Goal: Information Seeking & Learning: Learn about a topic

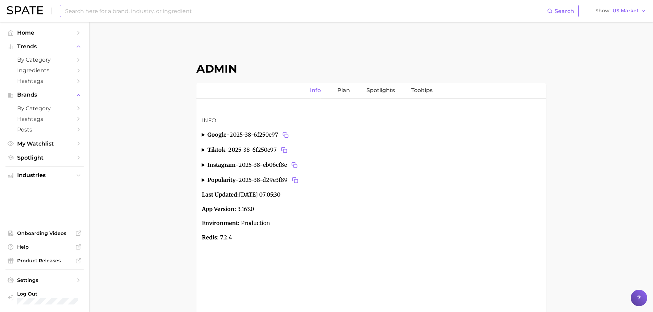
click at [287, 12] on input at bounding box center [305, 11] width 483 height 12
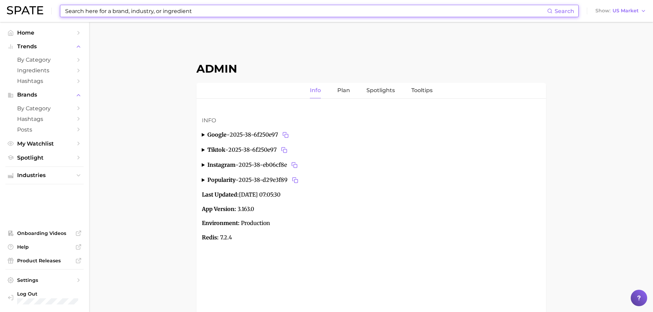
paste input "grove"
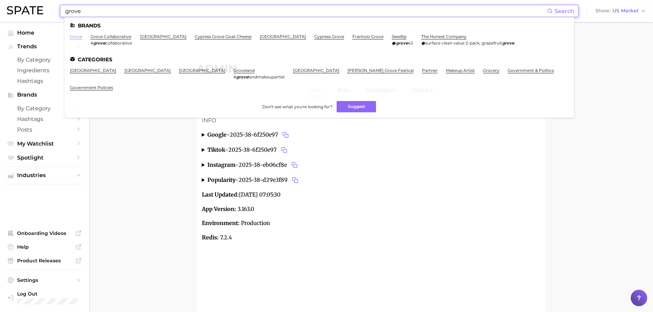
type input "grove"
click at [76, 37] on link "grove" at bounding box center [76, 36] width 12 height 5
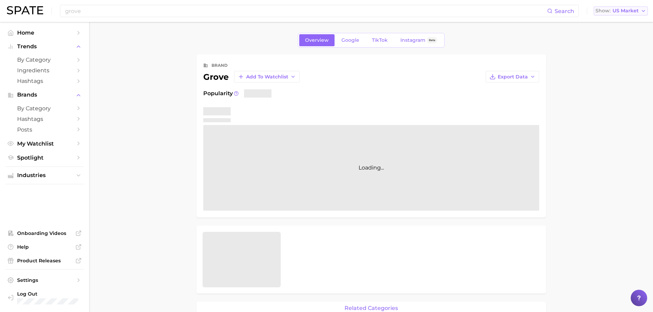
click at [632, 9] on span "US Market" at bounding box center [626, 11] width 26 height 4
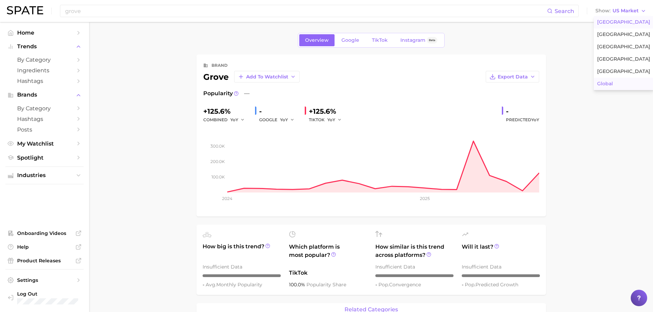
click at [616, 85] on button "Global" at bounding box center [624, 84] width 60 height 12
click at [350, 43] on span "Google" at bounding box center [350, 40] width 18 height 6
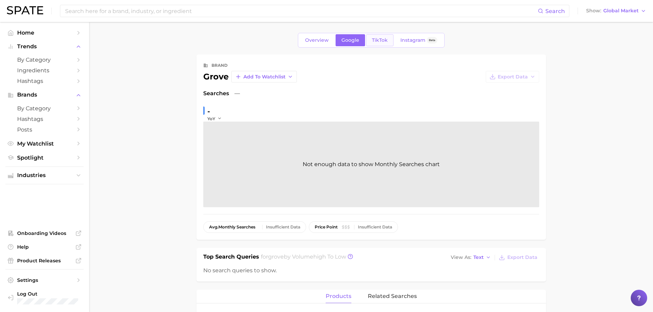
click at [385, 45] on link "TikTok" at bounding box center [379, 40] width 27 height 12
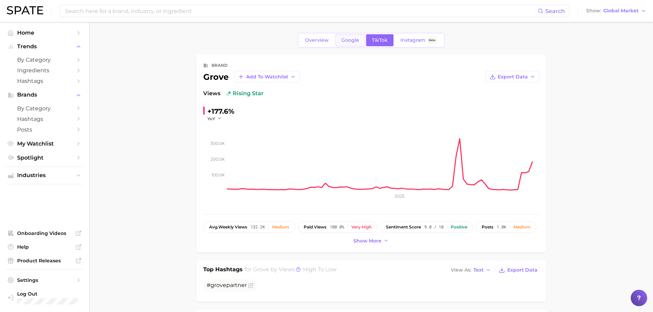
click at [351, 37] on span "Google" at bounding box center [350, 40] width 18 height 6
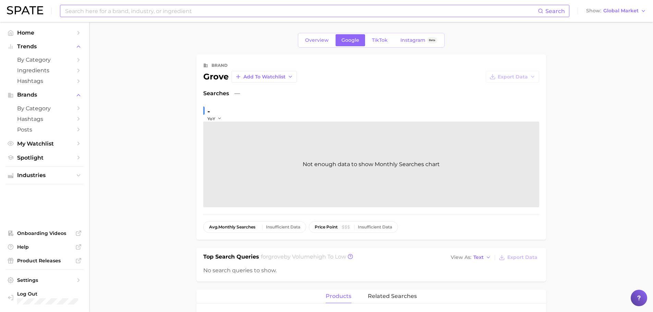
click at [366, 5] on input at bounding box center [300, 11] width 473 height 12
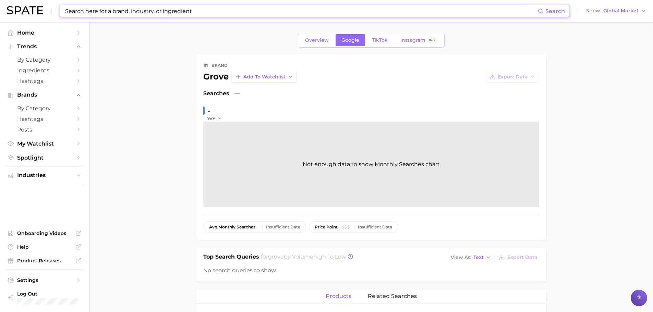
paste input "nair"
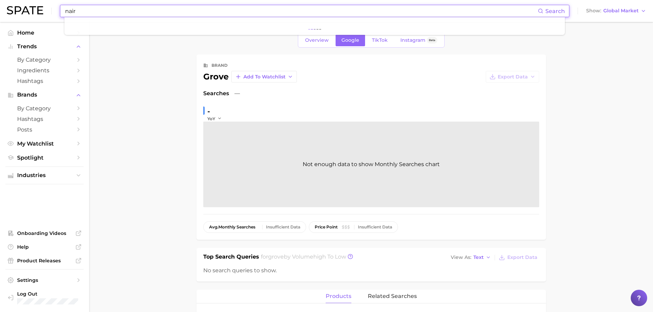
type input "nair"
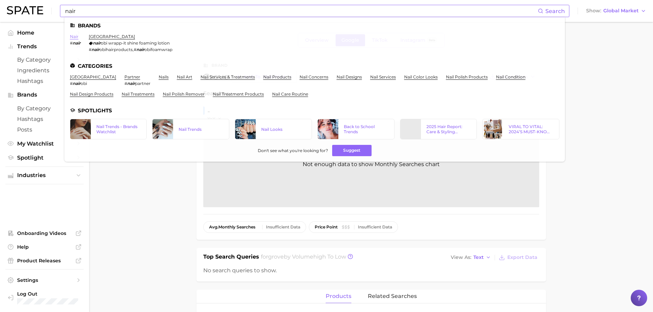
click at [71, 36] on link "nair" at bounding box center [74, 36] width 9 height 5
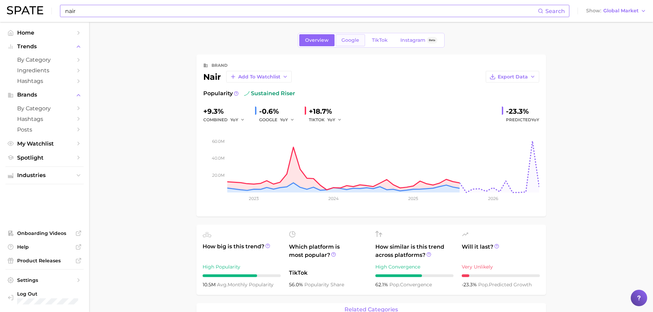
click at [353, 44] on link "Google" at bounding box center [350, 40] width 29 height 12
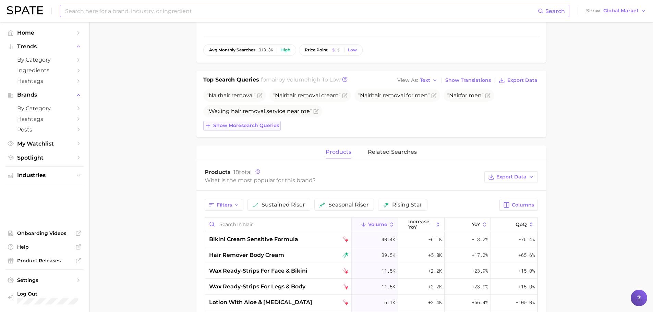
click at [256, 121] on button "Show more search queries" at bounding box center [241, 126] width 77 height 10
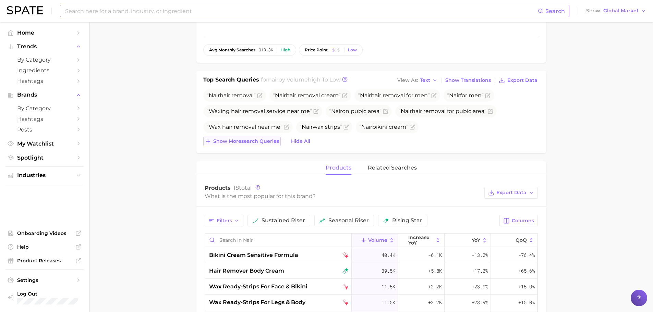
scroll to position [189, 0]
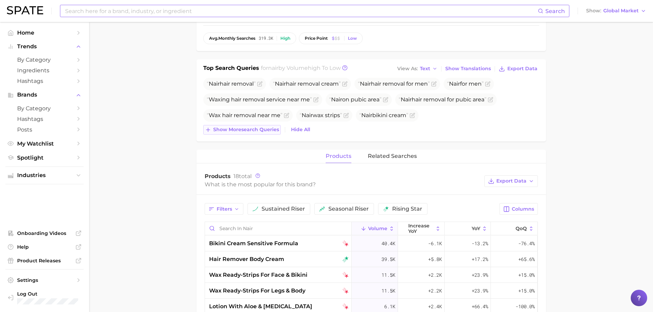
click at [255, 126] on button "Show more search queries" at bounding box center [241, 130] width 77 height 10
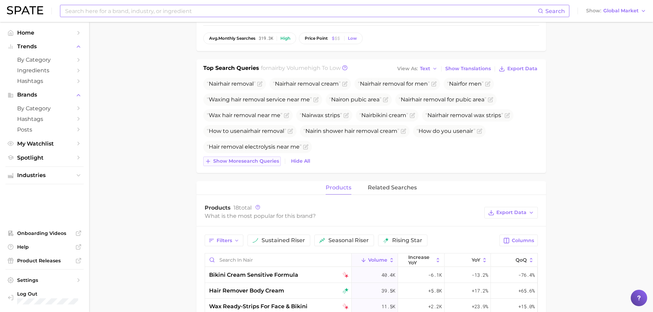
scroll to position [213, 0]
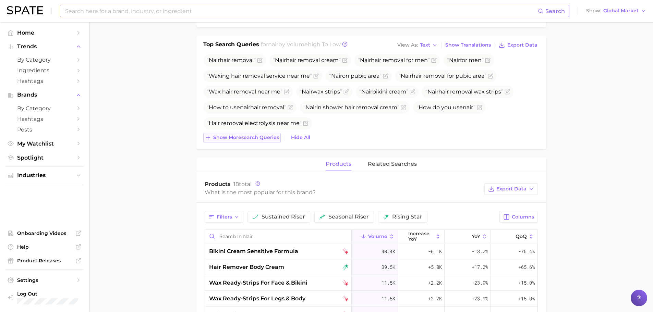
click at [255, 135] on span "Show more search queries" at bounding box center [246, 138] width 66 height 6
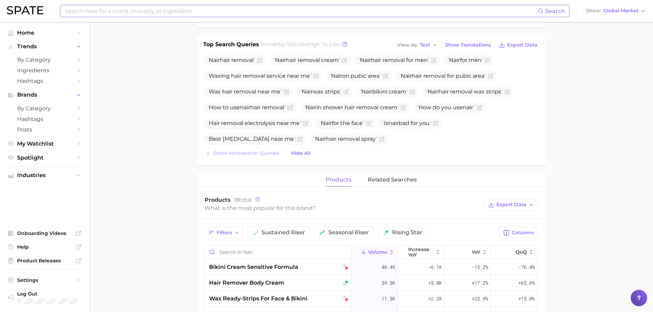
click at [371, 11] on input at bounding box center [300, 11] width 473 height 12
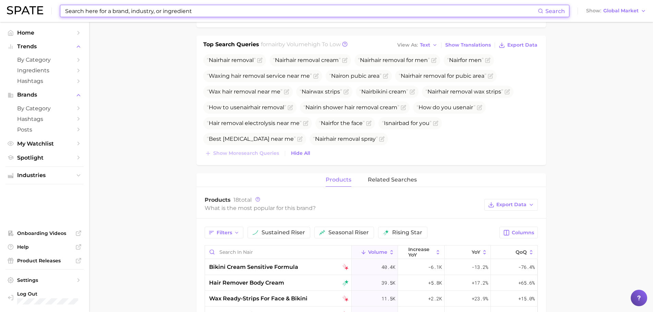
paste input "[MEDICAL_DATA]"
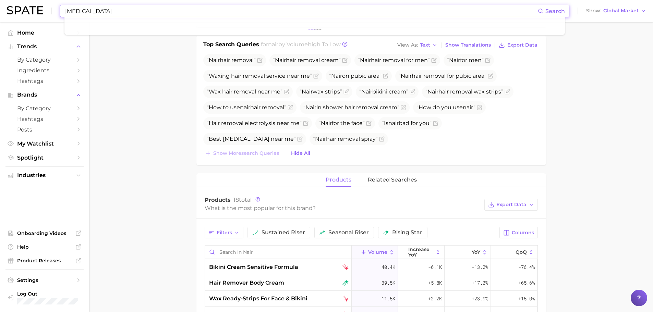
type input "[MEDICAL_DATA]"
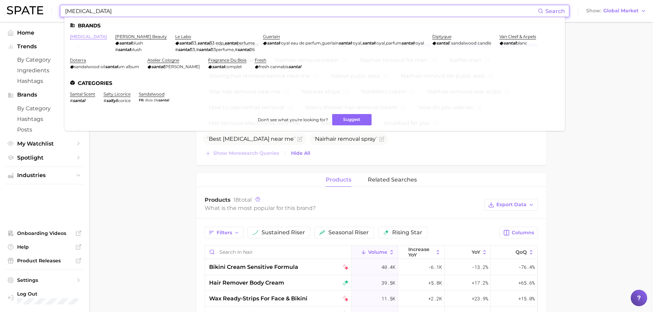
click at [74, 38] on link "[MEDICAL_DATA]" at bounding box center [88, 36] width 37 height 5
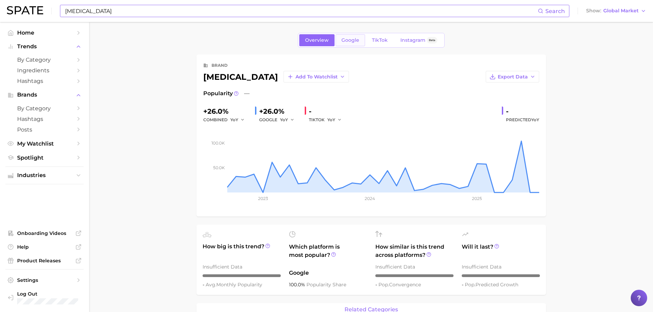
click at [348, 44] on link "Google" at bounding box center [350, 40] width 29 height 12
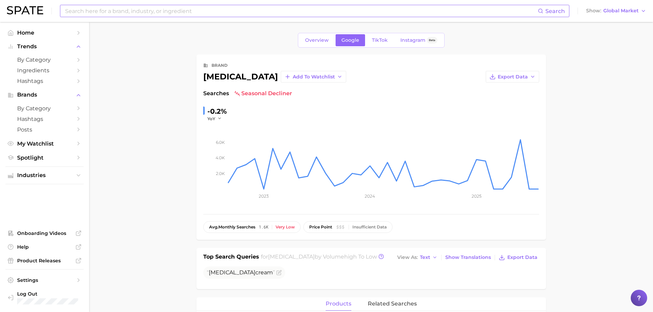
click at [254, 11] on input at bounding box center [300, 11] width 473 height 12
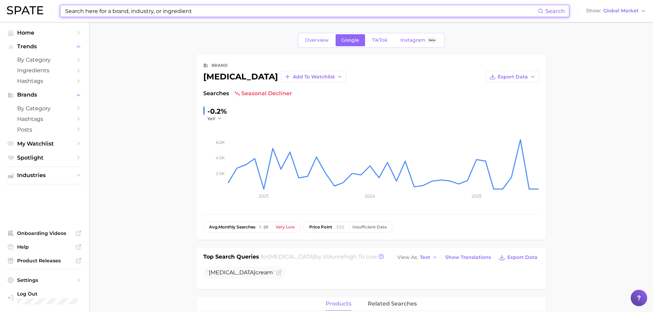
paste input "wow"
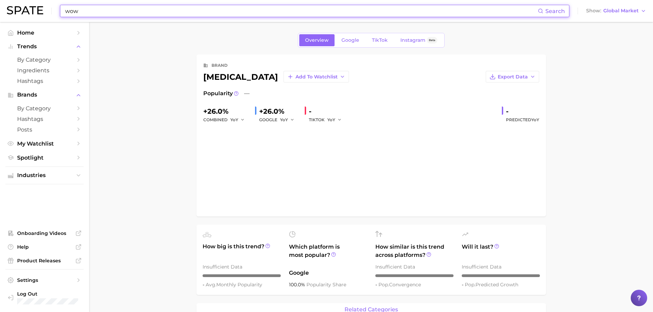
type input "[MEDICAL_DATA]"
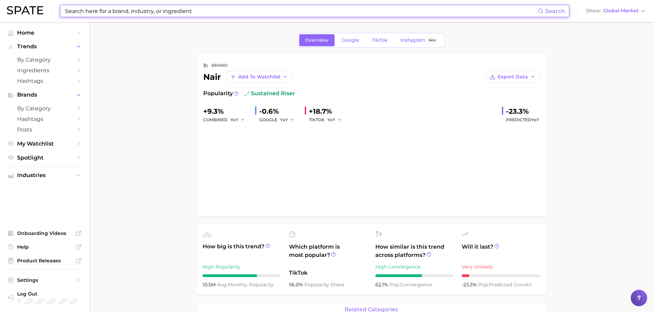
type input "nair"
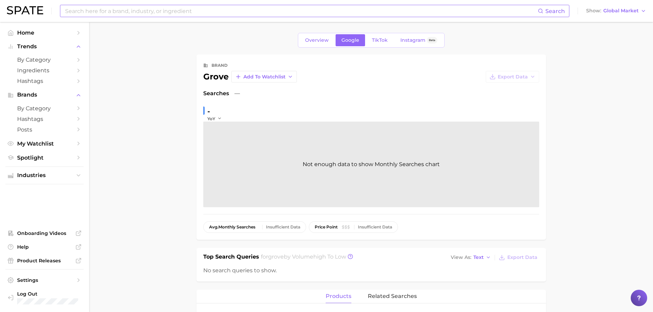
click at [252, 10] on input at bounding box center [300, 11] width 473 height 12
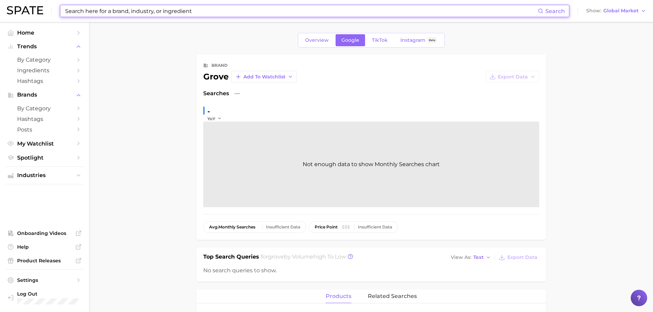
paste input "wow"
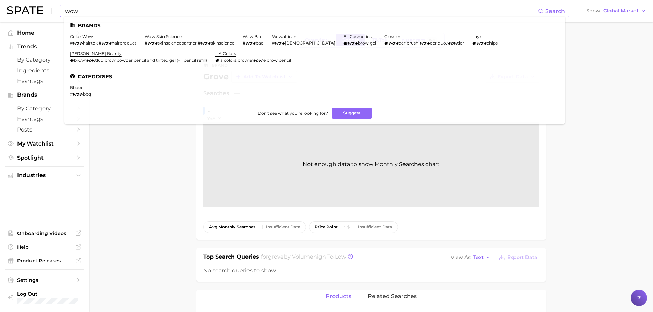
click at [195, 13] on input "wow" at bounding box center [300, 11] width 473 height 12
paste input "gojo"
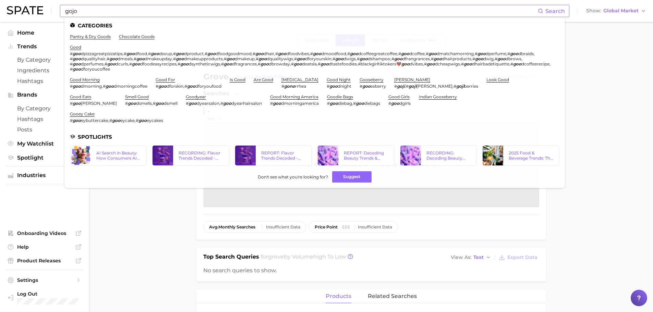
click at [128, 10] on input "gojo" at bounding box center [300, 11] width 473 height 12
paste input "[PERSON_NAME]"
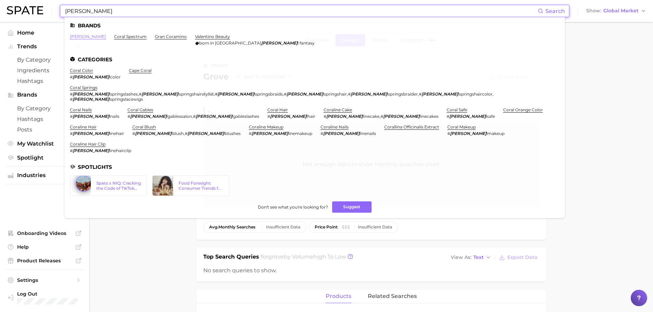
type input "[PERSON_NAME]"
click at [73, 37] on link "[PERSON_NAME]" at bounding box center [88, 36] width 36 height 5
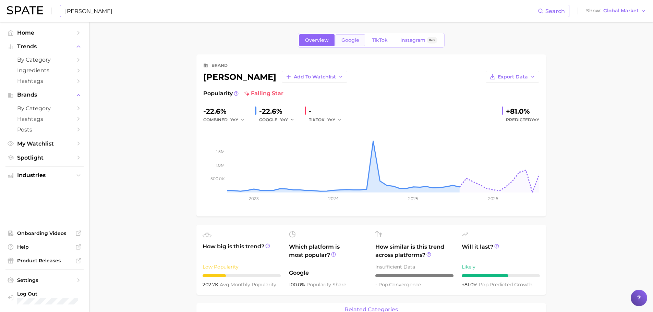
click at [351, 41] on span "Google" at bounding box center [350, 40] width 18 height 6
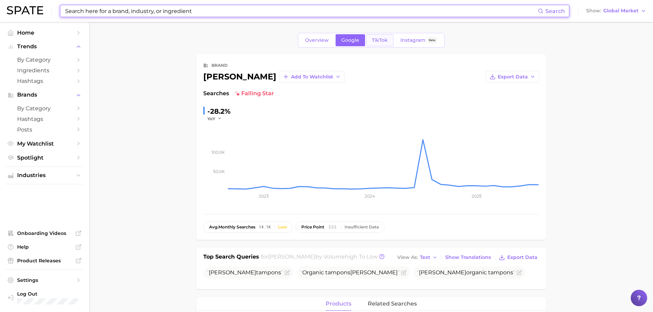
click at [389, 37] on link "TikTok" at bounding box center [379, 40] width 27 height 12
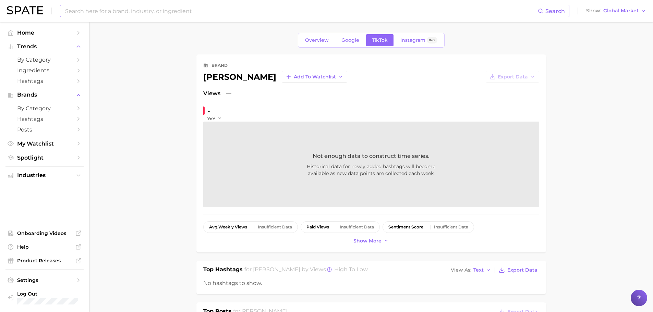
click at [216, 10] on input at bounding box center [300, 11] width 473 height 12
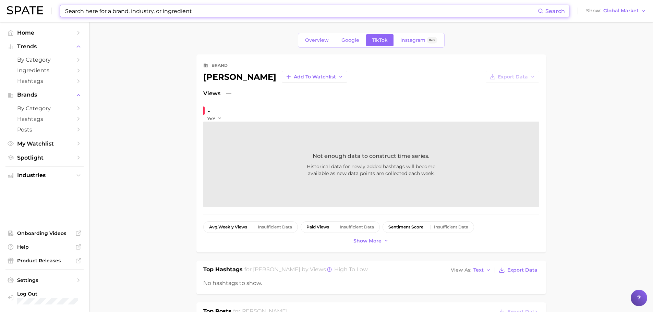
paste input "secret"
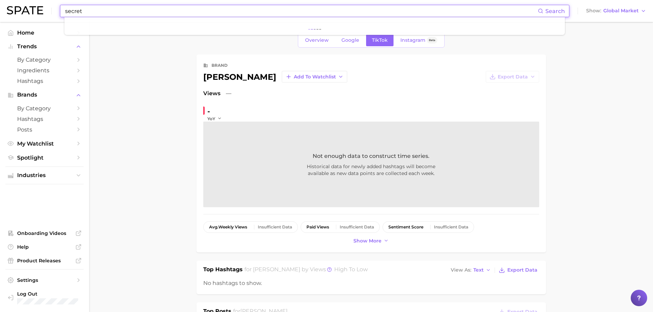
type input "secret"
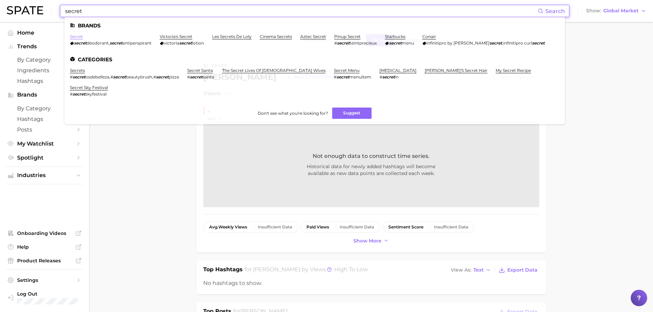
click at [74, 36] on link "secret" at bounding box center [76, 36] width 13 height 5
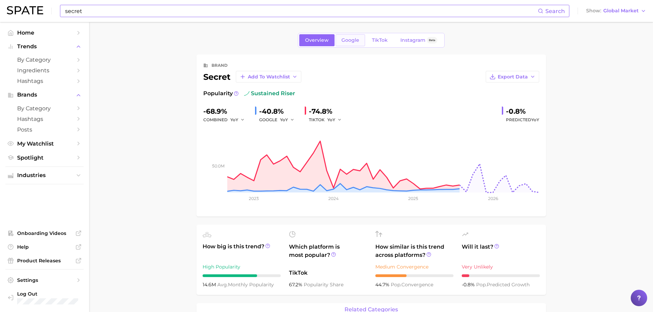
click at [355, 41] on span "Google" at bounding box center [350, 40] width 18 height 6
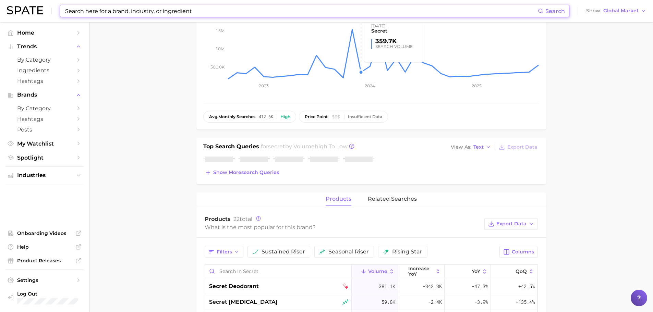
scroll to position [131, 0]
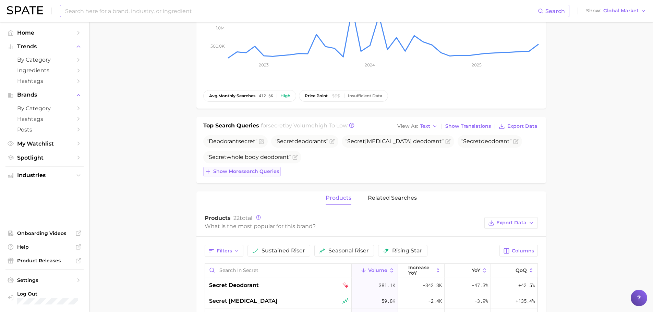
click at [262, 172] on span "Show more search queries" at bounding box center [246, 172] width 66 height 6
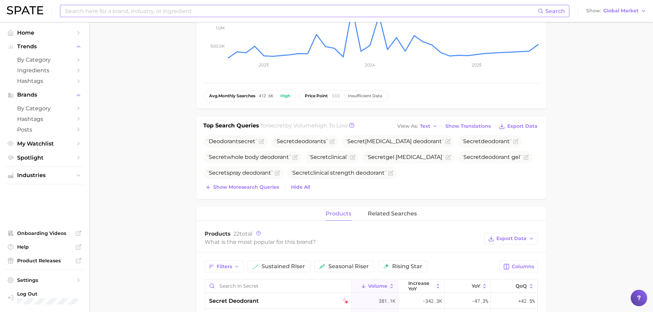
scroll to position [0, 0]
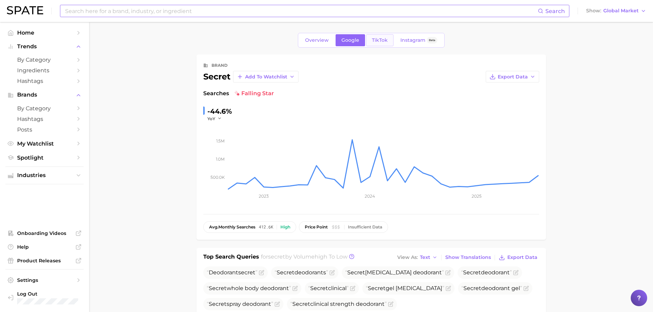
click at [377, 40] on span "TikTok" at bounding box center [380, 40] width 16 height 6
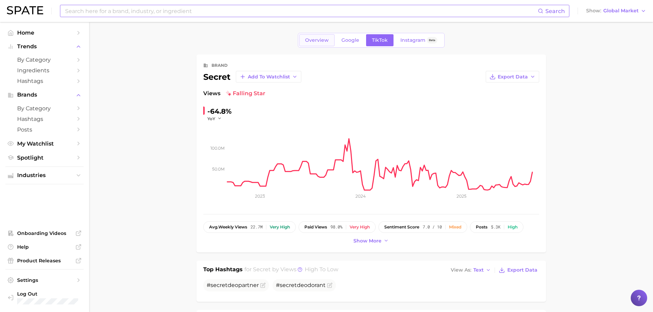
click at [312, 40] on span "Overview" at bounding box center [317, 40] width 24 height 6
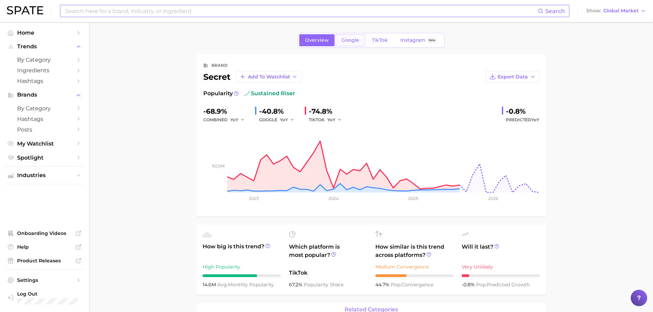
click at [353, 46] on link "Google" at bounding box center [350, 40] width 29 height 12
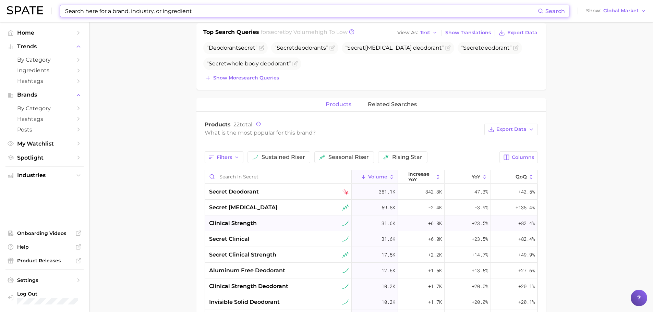
scroll to position [226, 0]
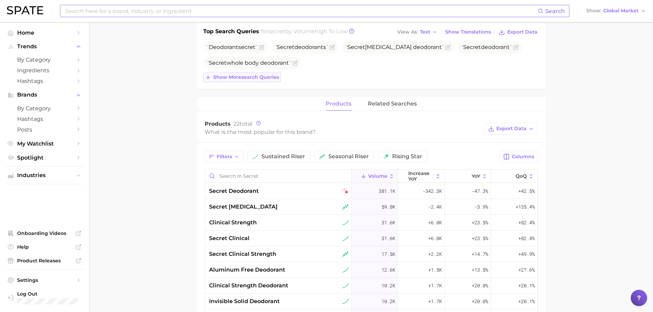
click at [254, 77] on span "Show more search queries" at bounding box center [246, 77] width 66 height 6
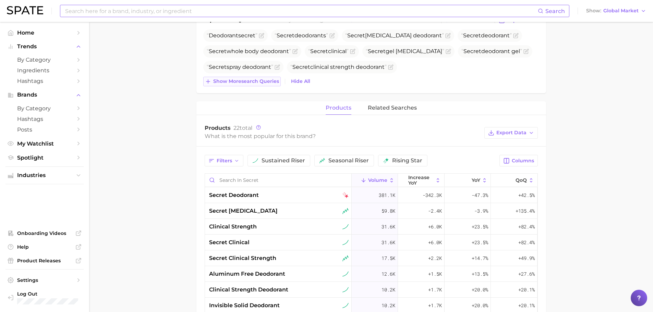
scroll to position [239, 0]
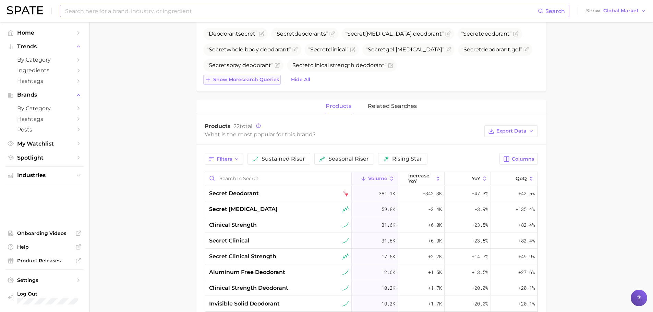
click at [263, 83] on button "Show more search queries" at bounding box center [241, 80] width 77 height 10
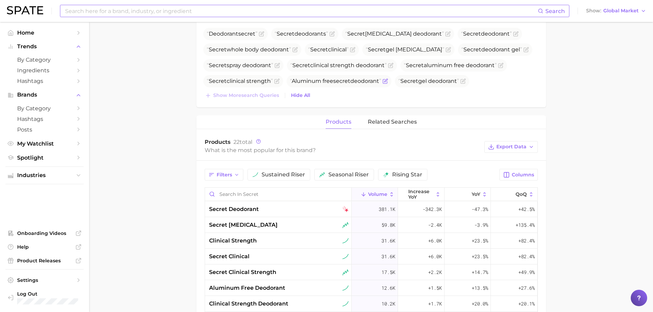
scroll to position [0, 0]
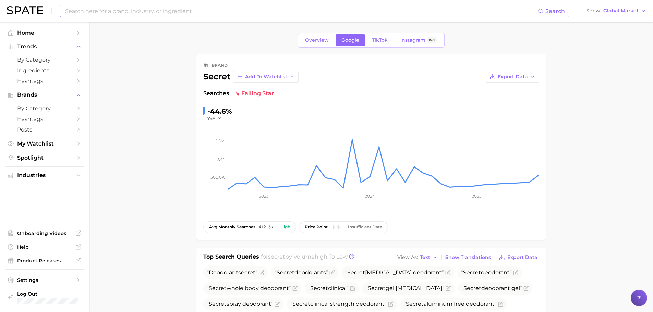
click at [202, 10] on input at bounding box center [300, 11] width 473 height 12
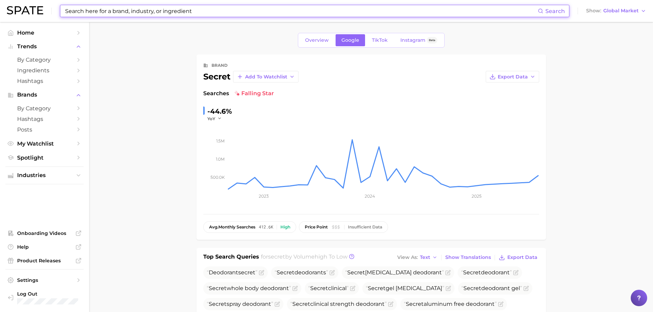
paste input "lunette"
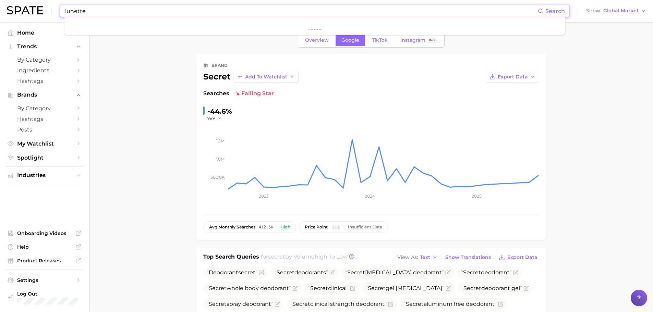
type input "lunette"
